Goal: Transaction & Acquisition: Download file/media

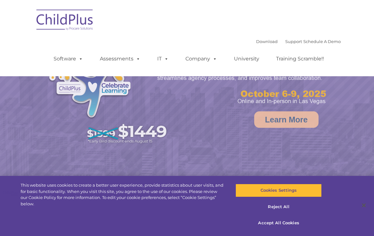
select select "MEDIUM"
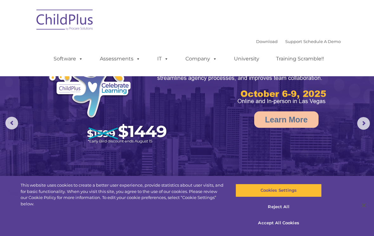
click at [256, 43] on link "Download" at bounding box center [267, 41] width 22 height 5
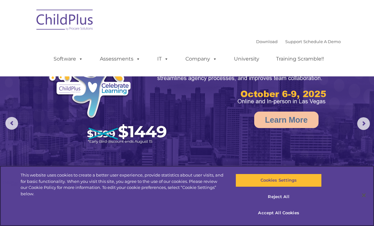
click at [302, 182] on button "Cookies Settings" at bounding box center [278, 179] width 86 height 13
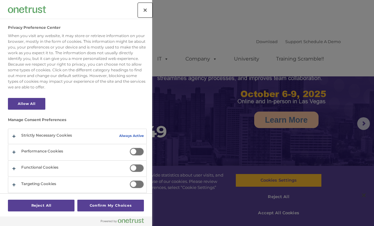
click at [145, 10] on button "Close" at bounding box center [145, 10] width 14 height 14
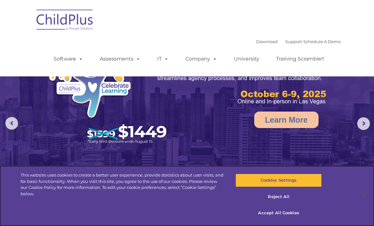
click at [280, 213] on button "Accept All Cookies" at bounding box center [278, 212] width 86 height 13
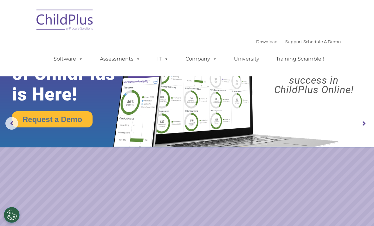
click at [59, 59] on link "Software" at bounding box center [68, 59] width 42 height 13
click at [265, 42] on link "Download" at bounding box center [267, 41] width 22 height 5
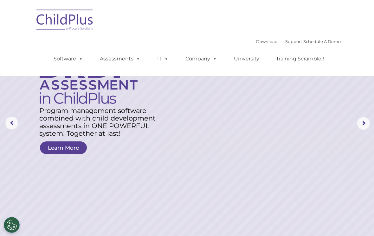
click at [256, 43] on link "Download" at bounding box center [267, 41] width 22 height 5
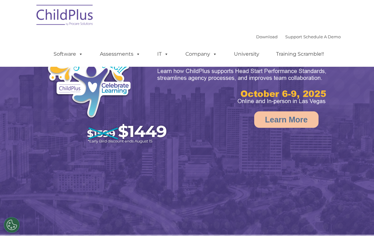
scroll to position [23, 0]
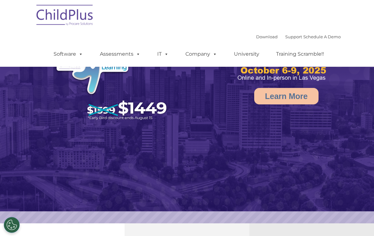
select select "MEDIUM"
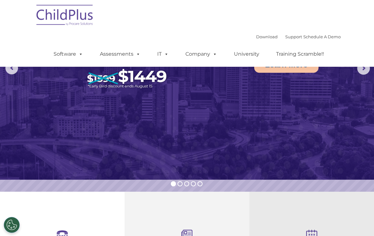
scroll to position [0, 0]
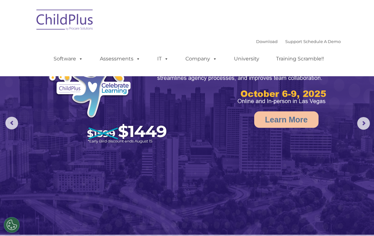
click at [63, 59] on link "Software" at bounding box center [68, 59] width 42 height 13
click at [35, 55] on div "Download Support | Schedule A Demo  MENU MENU Software ChildPlus: The original…" at bounding box center [186, 38] width 307 height 67
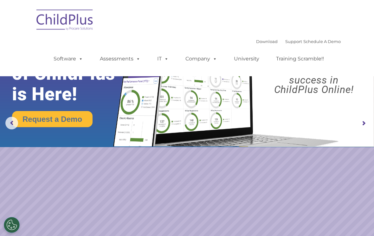
click at [260, 40] on link "Download" at bounding box center [267, 41] width 22 height 5
